Goal: Information Seeking & Learning: Learn about a topic

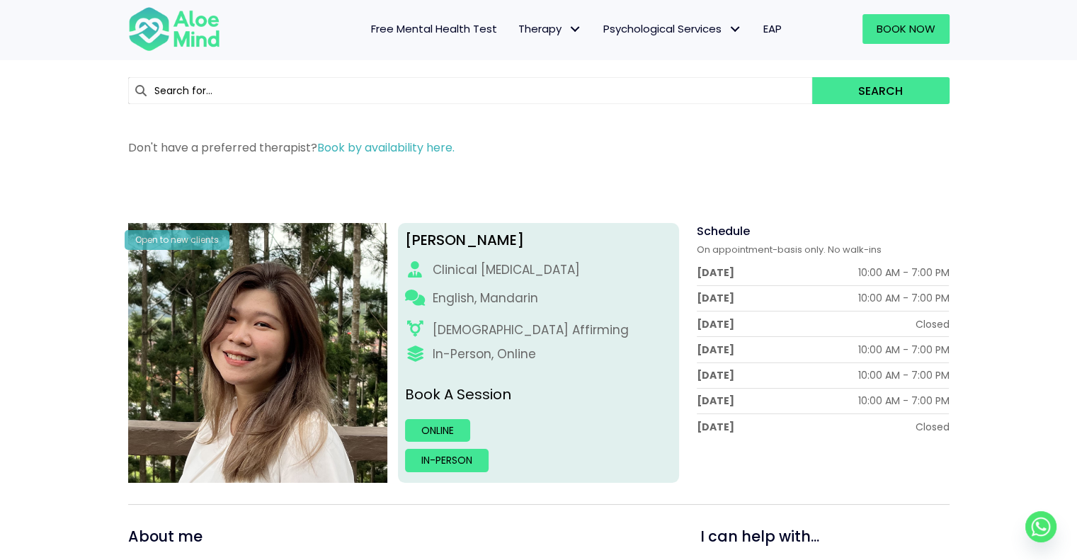
scroll to position [71, 0]
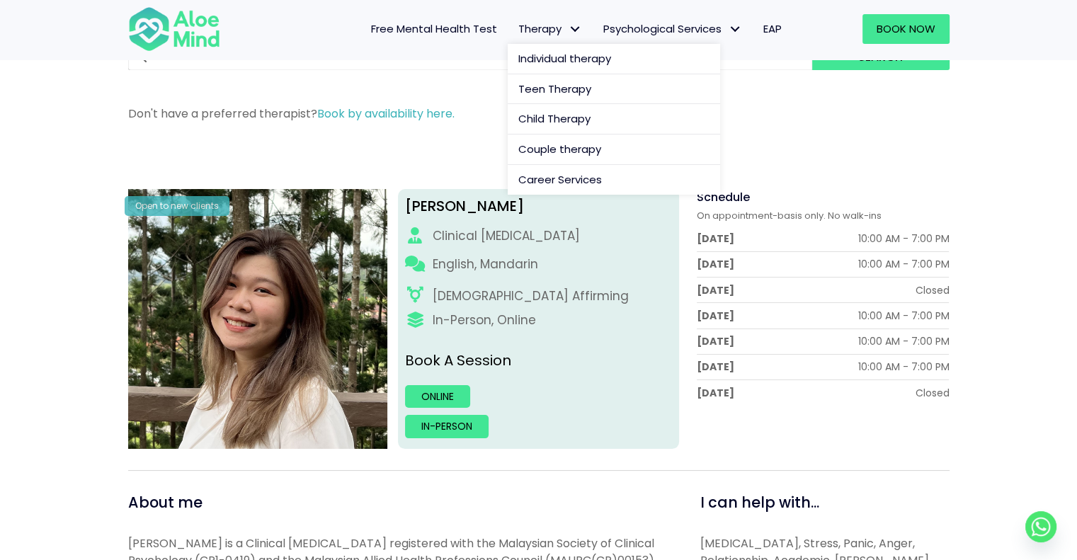
click at [565, 26] on span "Therapy: submenu" at bounding box center [575, 29] width 21 height 21
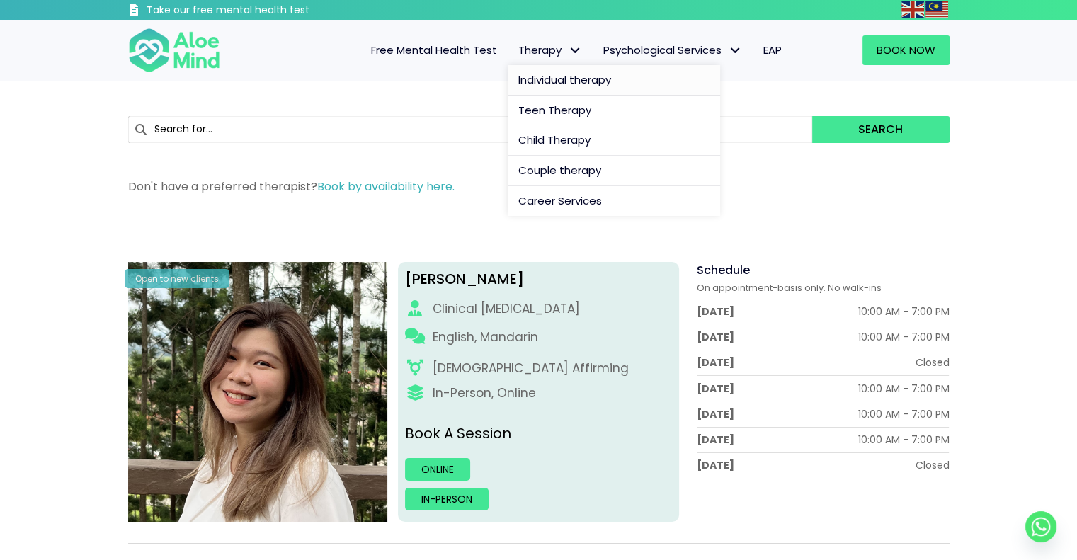
click at [555, 79] on span "Individual therapy" at bounding box center [564, 79] width 93 height 15
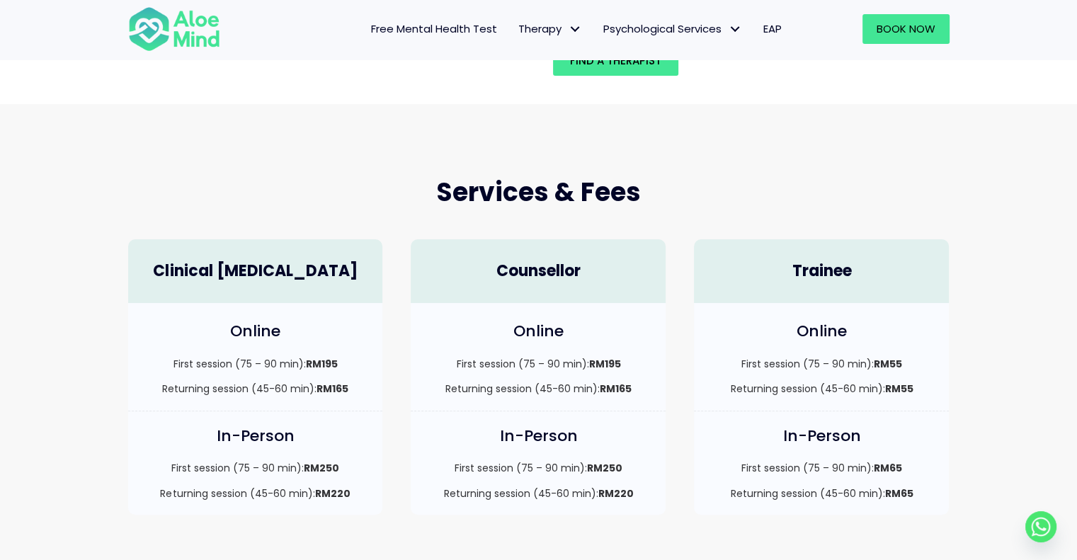
scroll to position [354, 0]
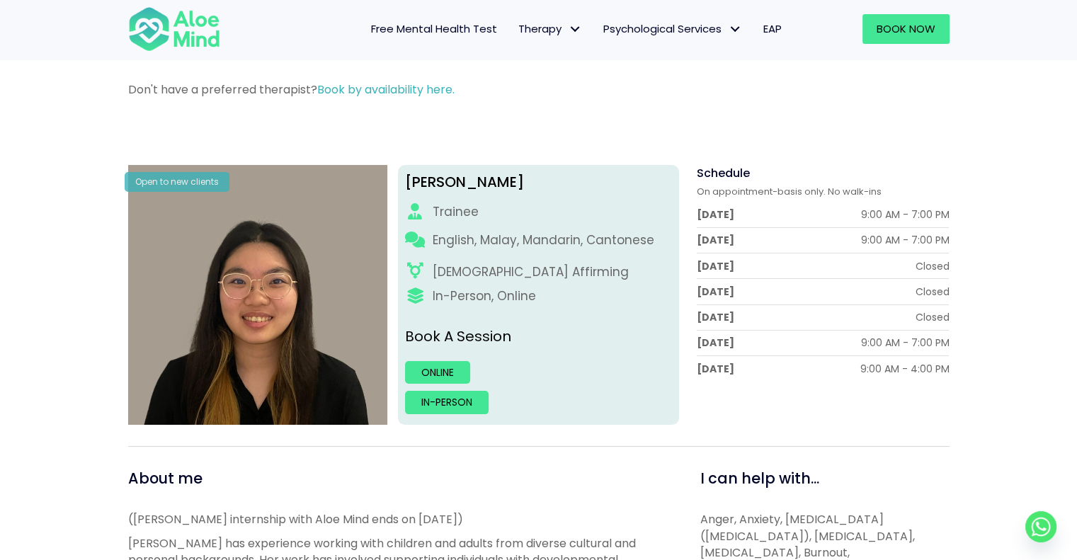
scroll to position [71, 0]
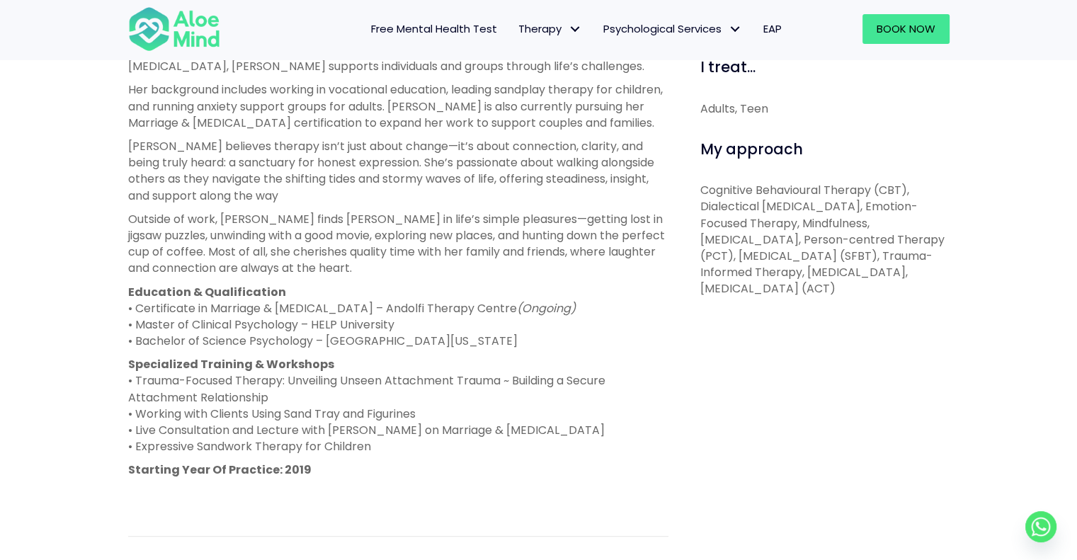
scroll to position [71, 0]
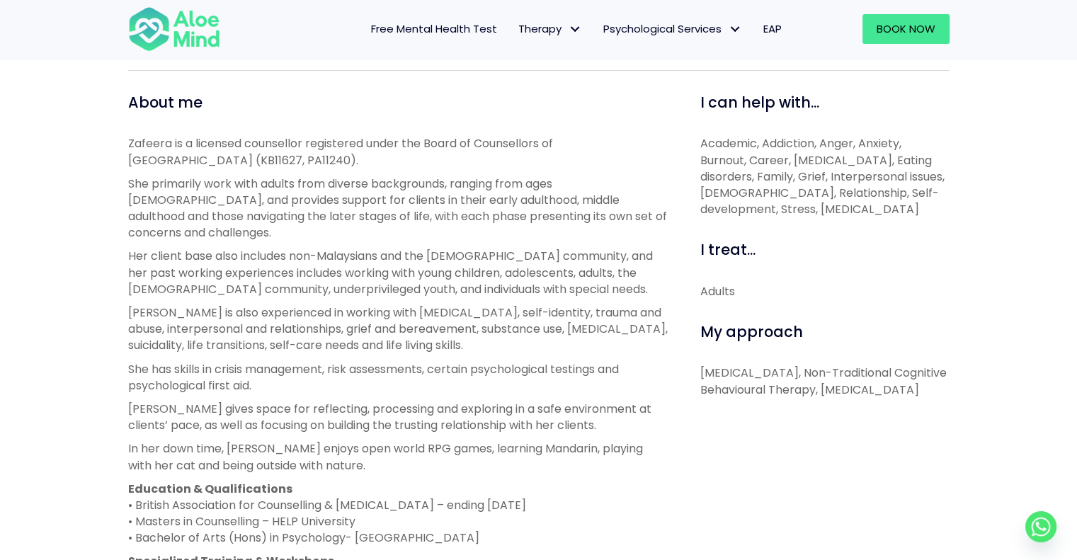
scroll to position [495, 0]
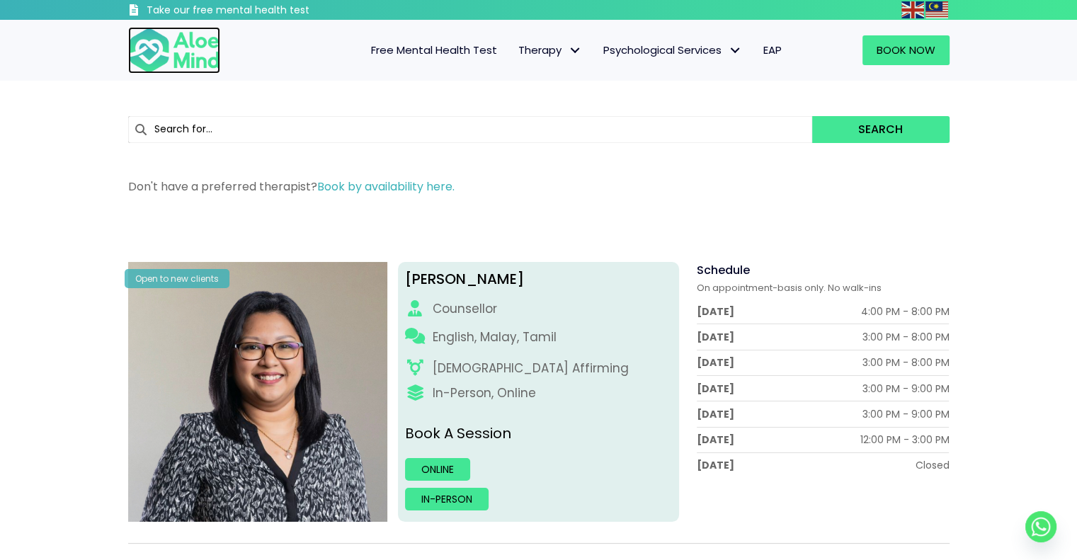
click at [190, 53] on img at bounding box center [174, 50] width 92 height 47
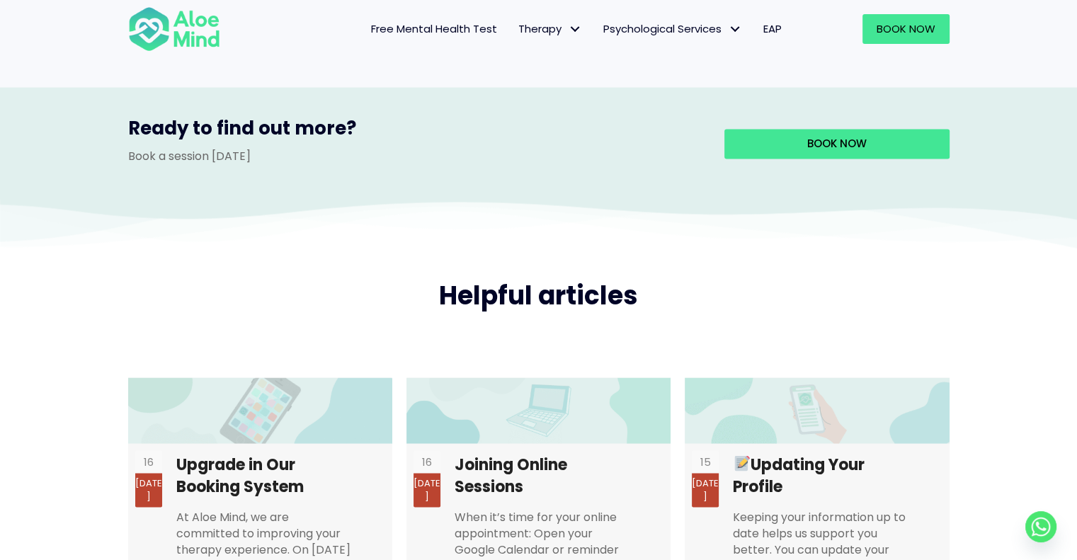
scroll to position [2548, 0]
